Goal: Contribute content: Contribute content

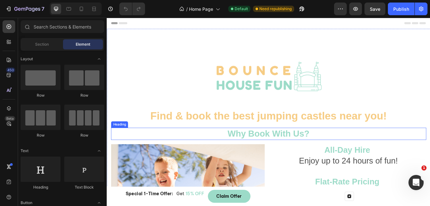
click at [275, 150] on h2 "Why Book With Us?" at bounding box center [296, 154] width 370 height 15
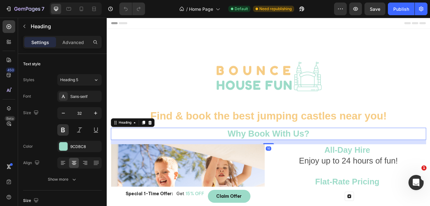
click at [248, 152] on h2 "Why Book With Us?" at bounding box center [296, 154] width 370 height 15
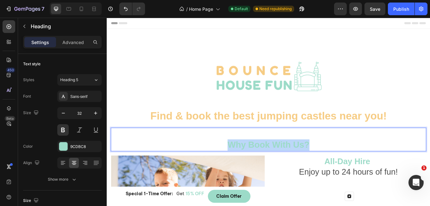
drag, startPoint x: 240, startPoint y: 169, endPoint x: 364, endPoint y: 174, distance: 123.5
click at [364, 174] on h2 "Why Book With Us?" at bounding box center [296, 161] width 370 height 28
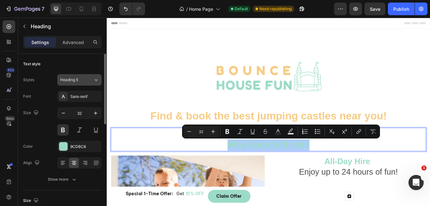
click at [78, 85] on button "Heading 5" at bounding box center [79, 79] width 44 height 11
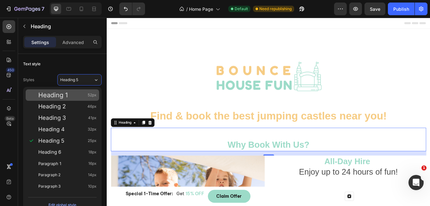
click at [75, 96] on div "Heading 1 52px" at bounding box center [67, 95] width 58 height 6
type input "52"
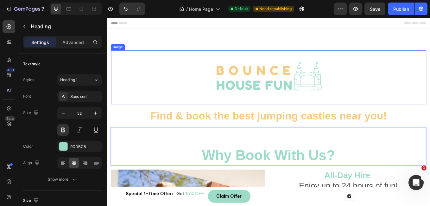
click at [296, 111] on img at bounding box center [296, 87] width 127 height 63
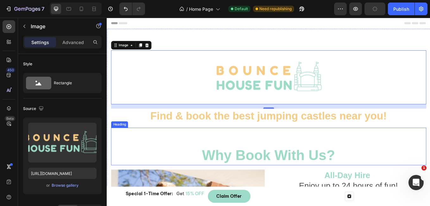
click at [282, 149] on p "⁠⁠⁠⁠⁠⁠⁠ Why Book With Us?" at bounding box center [296, 168] width 369 height 43
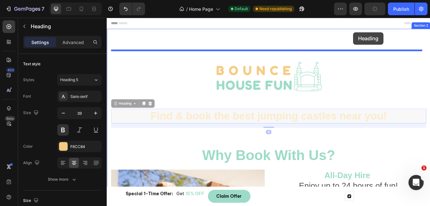
drag, startPoint x: 404, startPoint y: 128, endPoint x: 396, endPoint y: 34, distance: 94.3
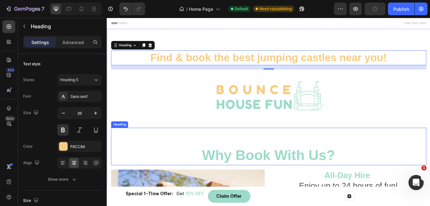
click at [400, 150] on p "⁠⁠⁠⁠⁠⁠⁠ Why Book With Us?" at bounding box center [296, 168] width 369 height 43
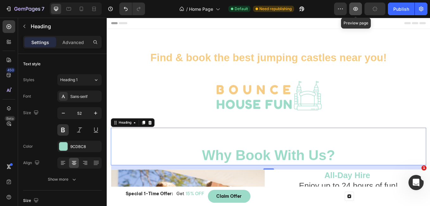
click at [354, 10] on icon "button" at bounding box center [355, 9] width 6 height 6
click at [334, 18] on div "Header" at bounding box center [296, 24] width 369 height 13
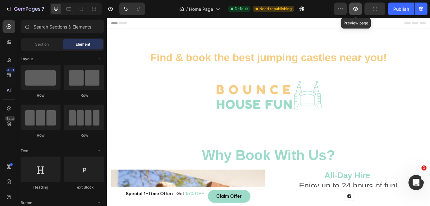
click at [357, 12] on button "button" at bounding box center [355, 9] width 13 height 13
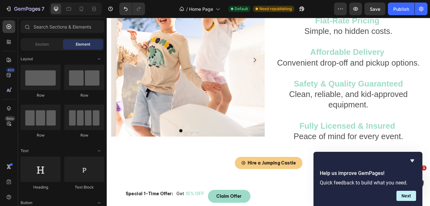
scroll to position [190, 0]
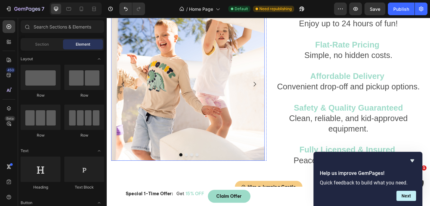
click at [209, 101] on img at bounding box center [201, 95] width 180 height 180
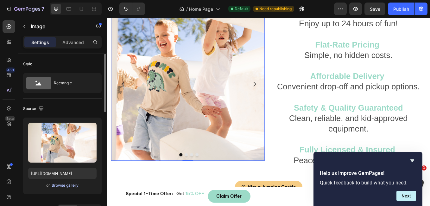
click at [67, 186] on div "Browse gallery" at bounding box center [65, 185] width 27 height 6
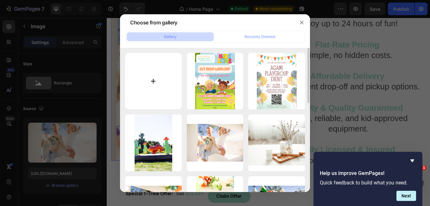
click at [162, 90] on input "file" at bounding box center [153, 81] width 57 height 57
type input "C:\fakepath\DSC01798.jpg"
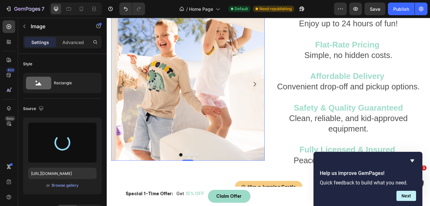
type input "[URL][DOMAIN_NAME]"
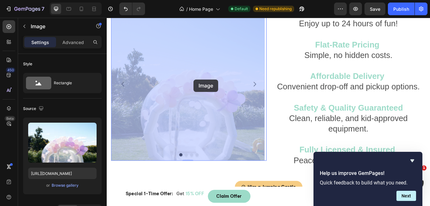
drag, startPoint x: 173, startPoint y: 33, endPoint x: 208, endPoint y: 90, distance: 67.4
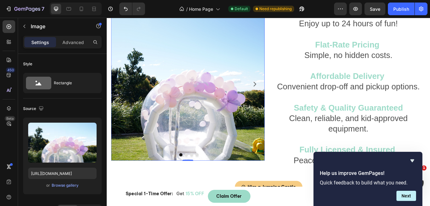
click at [210, 101] on img at bounding box center [201, 95] width 180 height 180
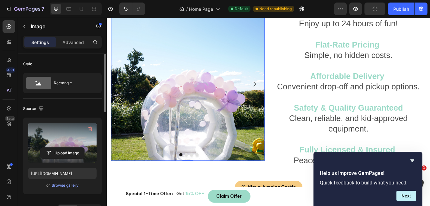
click at [80, 133] on label at bounding box center [62, 142] width 68 height 40
click at [80, 147] on input "file" at bounding box center [62, 152] width 44 height 11
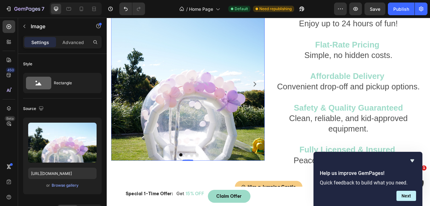
click at [206, 138] on img at bounding box center [201, 95] width 180 height 180
click at [152, 130] on img at bounding box center [201, 95] width 180 height 180
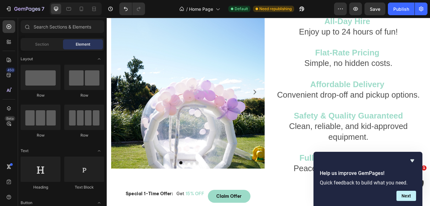
scroll to position [197, 0]
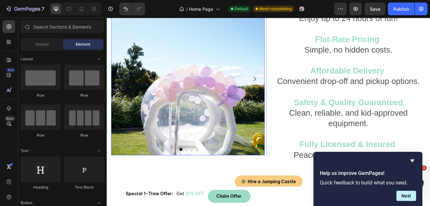
click at [232, 89] on img at bounding box center [201, 89] width 180 height 180
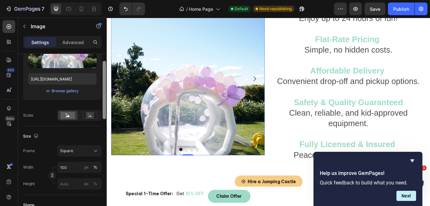
scroll to position [72, 0]
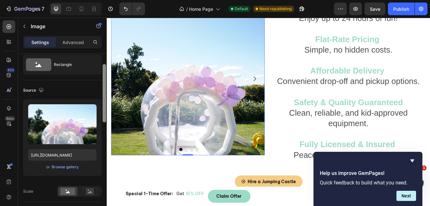
drag, startPoint x: 105, startPoint y: 84, endPoint x: 95, endPoint y: 89, distance: 11.5
click at [95, 89] on div "Style Rectangle Source Upload Image [URL][DOMAIN_NAME] or Browse gallery Scale …" at bounding box center [62, 139] width 89 height 170
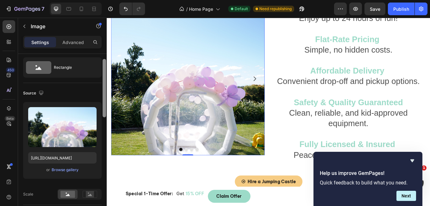
scroll to position [0, 0]
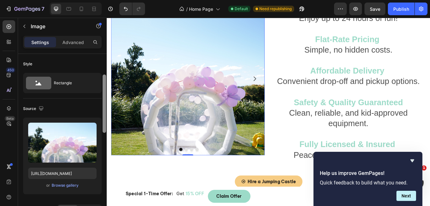
drag, startPoint x: 104, startPoint y: 92, endPoint x: 104, endPoint y: 85, distance: 7.0
click at [104, 85] on div at bounding box center [103, 103] width 3 height 58
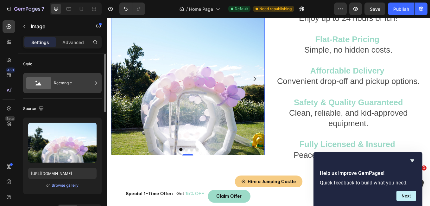
click at [90, 83] on div "Rectangle" at bounding box center [73, 83] width 39 height 15
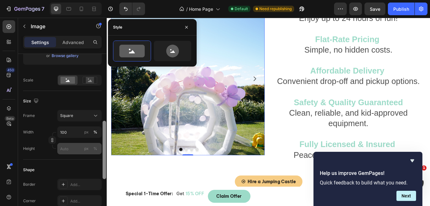
scroll to position [147, 0]
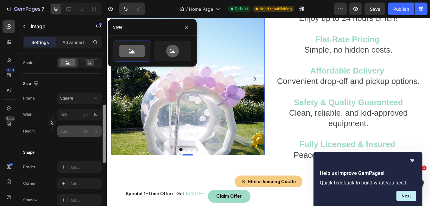
drag, startPoint x: 103, startPoint y: 80, endPoint x: 101, endPoint y: 131, distance: 50.6
click at [101, 131] on div "Style Rectangle Source Upload Image [URL][DOMAIN_NAME] or Browse gallery Scale …" at bounding box center [62, 139] width 89 height 170
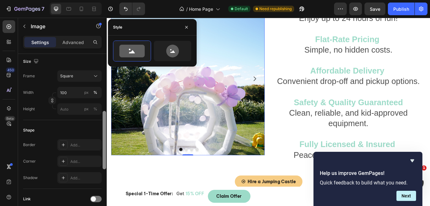
scroll to position [170, 0]
drag, startPoint x: 103, startPoint y: 121, endPoint x: 105, endPoint y: 129, distance: 8.1
click at [105, 129] on div at bounding box center [103, 139] width 3 height 58
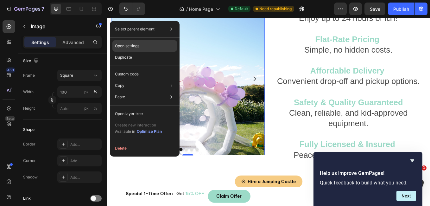
click at [130, 48] on p "Open settings" at bounding box center [127, 46] width 24 height 6
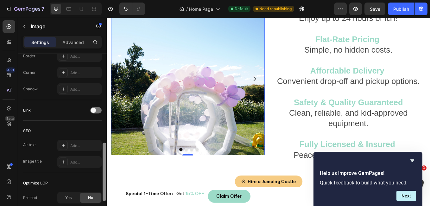
scroll to position [270, 0]
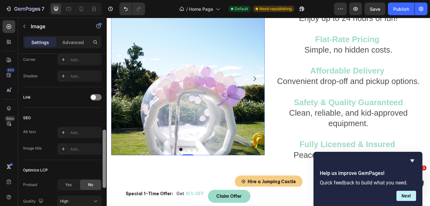
drag, startPoint x: 105, startPoint y: 114, endPoint x: 105, endPoint y: 149, distance: 34.8
click at [105, 149] on div at bounding box center [103, 158] width 3 height 58
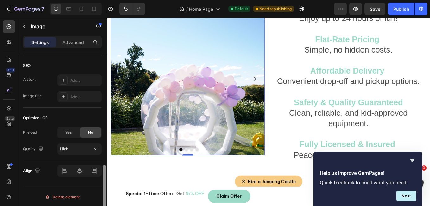
scroll to position [324, 0]
drag, startPoint x: 105, startPoint y: 151, endPoint x: 105, endPoint y: 169, distance: 18.3
click at [105, 169] on div at bounding box center [103, 194] width 3 height 58
click at [143, 137] on img at bounding box center [201, 89] width 180 height 180
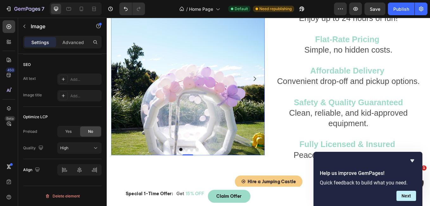
click at [143, 137] on img at bounding box center [201, 89] width 180 height 180
click at [279, 89] on icon "Carousel Next Arrow" at bounding box center [280, 88] width 3 height 5
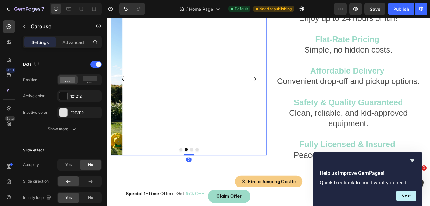
scroll to position [0, 0]
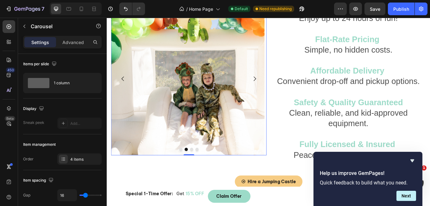
click at [126, 91] on icon "Carousel Back Arrow" at bounding box center [125, 88] width 3 height 5
